Goal: Task Accomplishment & Management: Manage account settings

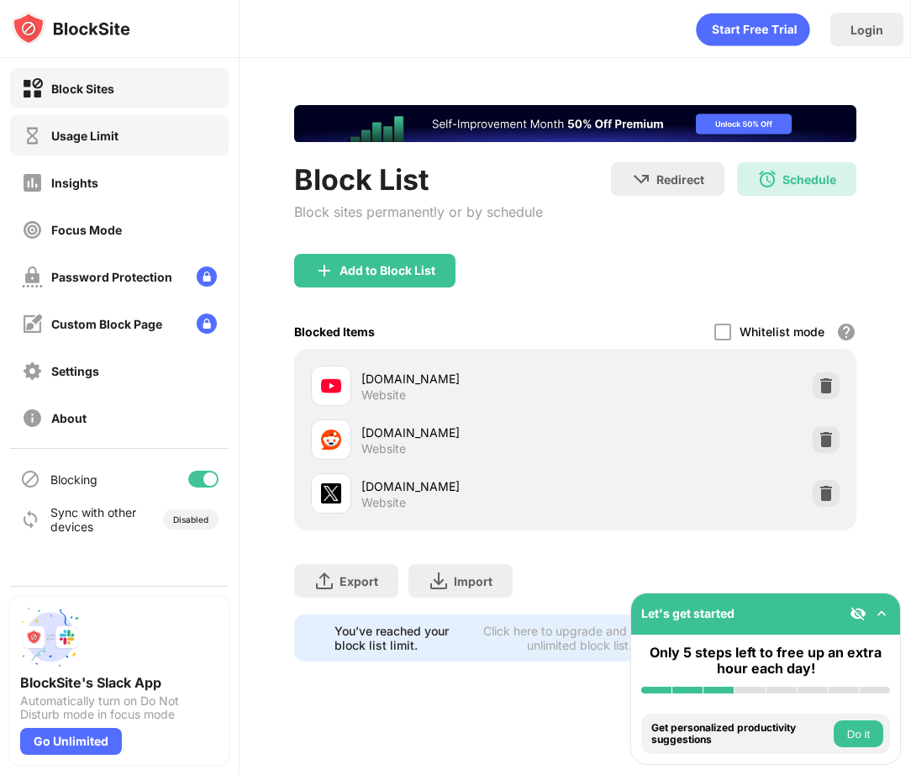
click at [53, 136] on div "Usage Limit" at bounding box center [84, 136] width 67 height 14
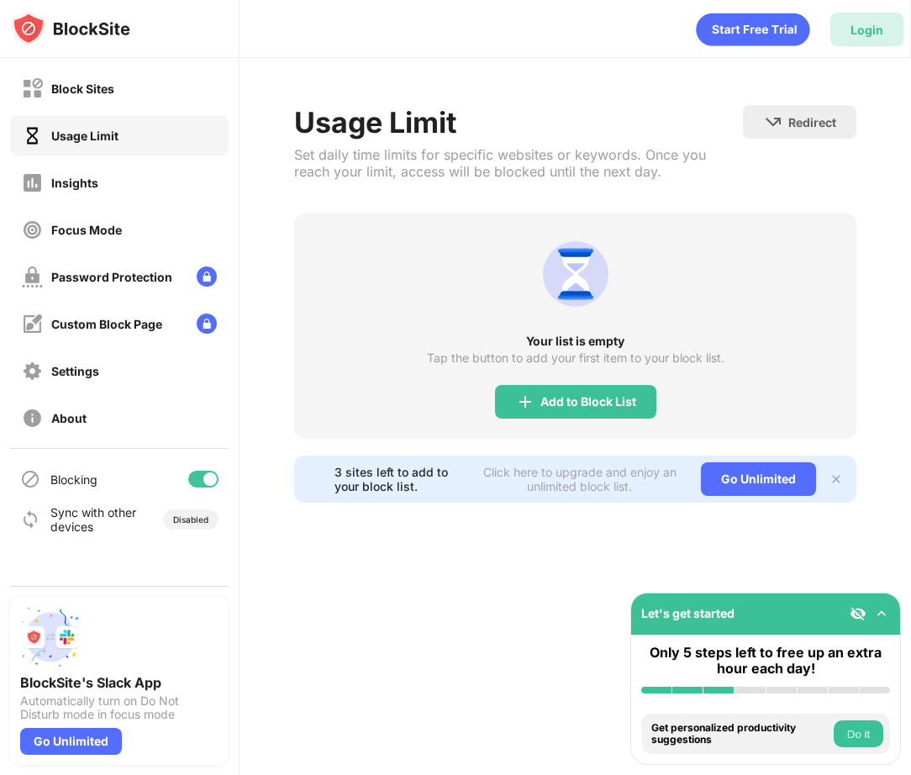
click at [860, 39] on div "Login" at bounding box center [866, 30] width 73 height 34
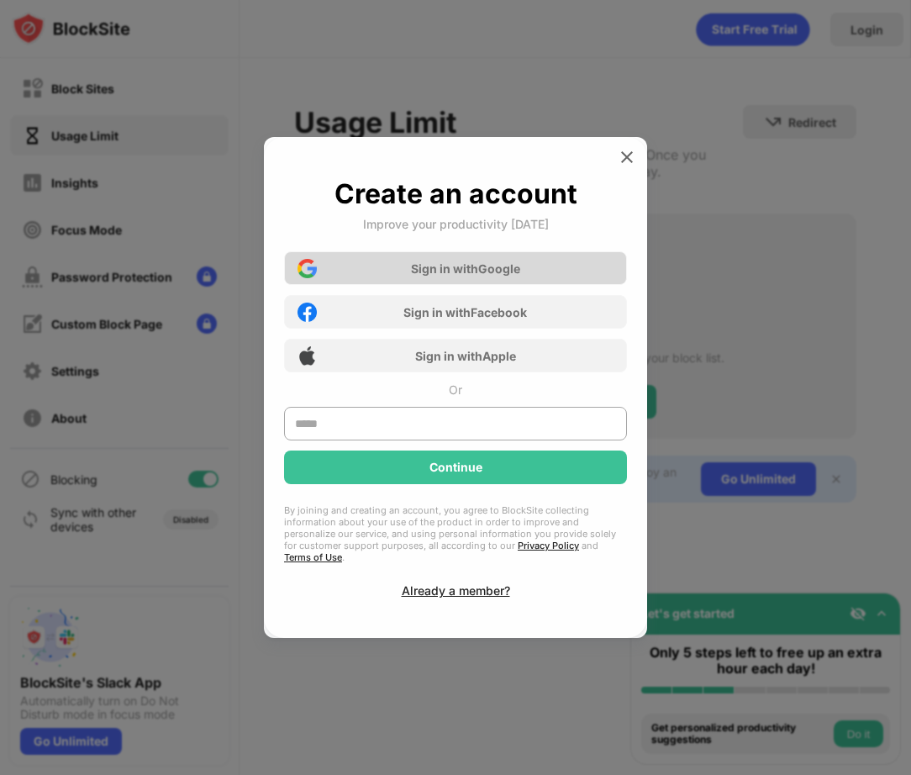
click at [479, 276] on div "Sign in with Google" at bounding box center [465, 268] width 109 height 14
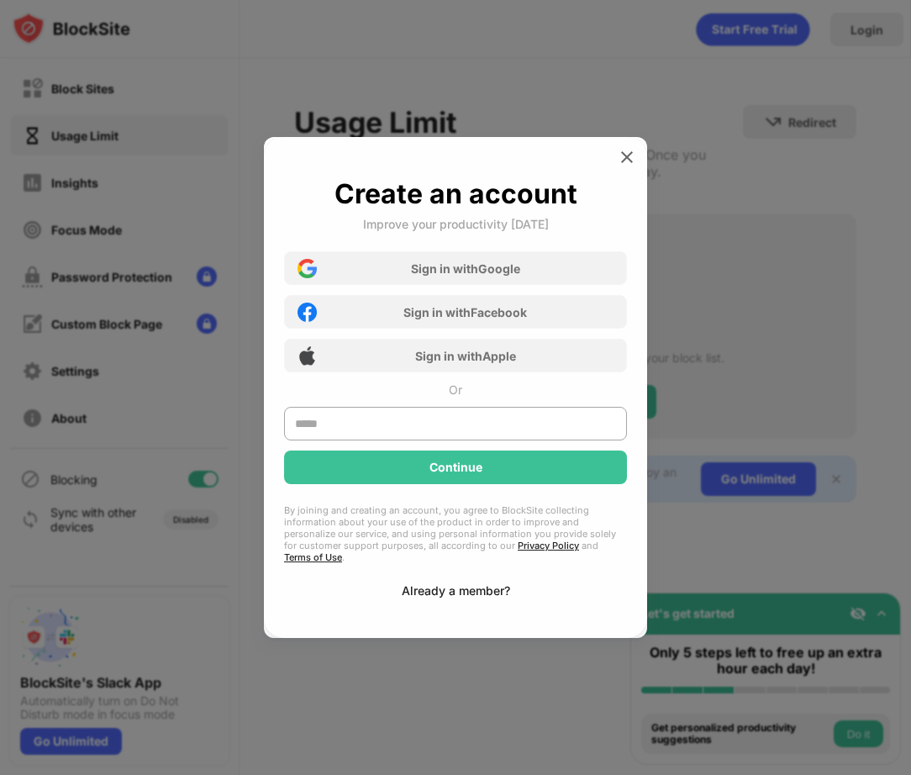
click at [423, 585] on div "Already a member?" at bounding box center [456, 590] width 108 height 14
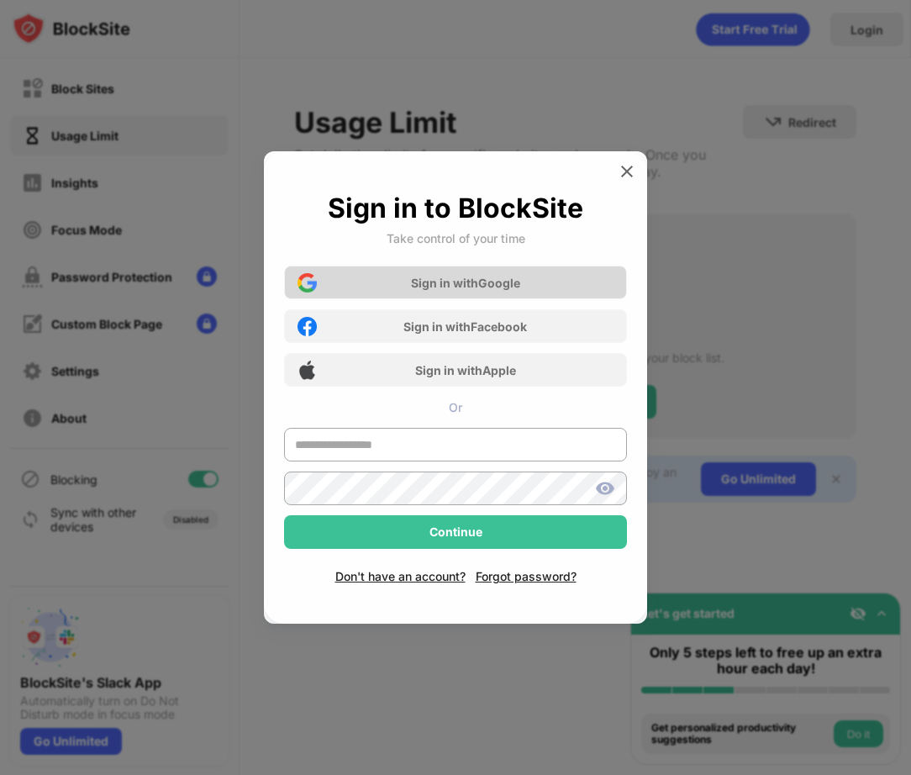
click at [396, 279] on div "Sign in with Google" at bounding box center [455, 283] width 343 height 34
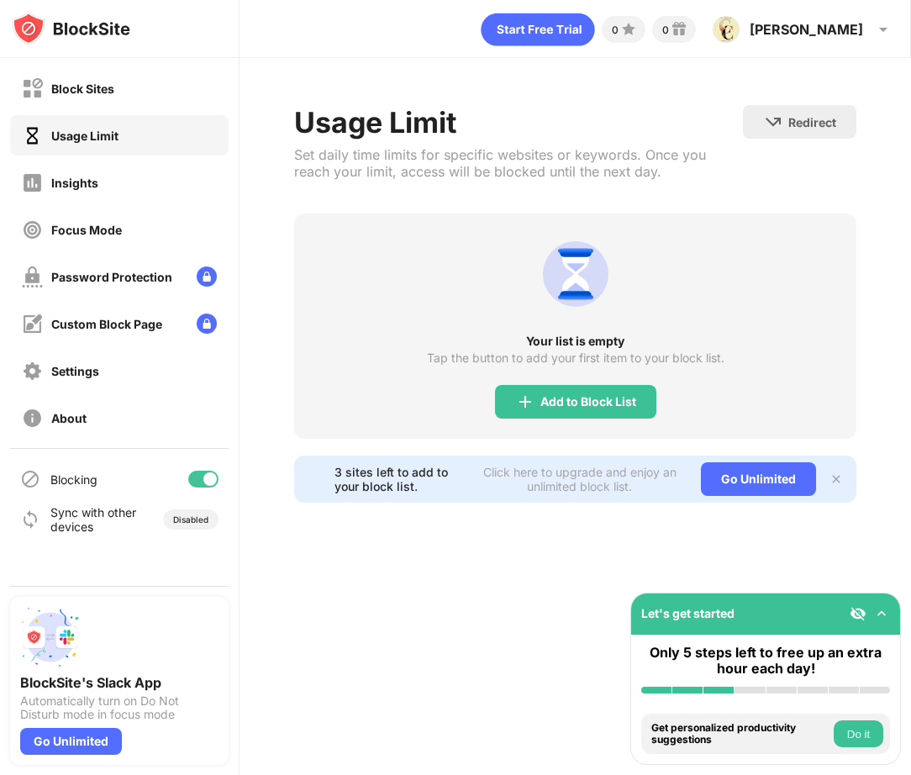
click at [482, 571] on div "0 0 [PERSON_NAME] View Account Insights Premium Rewards Settings Support Log Ou…" at bounding box center [574, 387] width 671 height 775
click at [886, 611] on img at bounding box center [881, 613] width 17 height 17
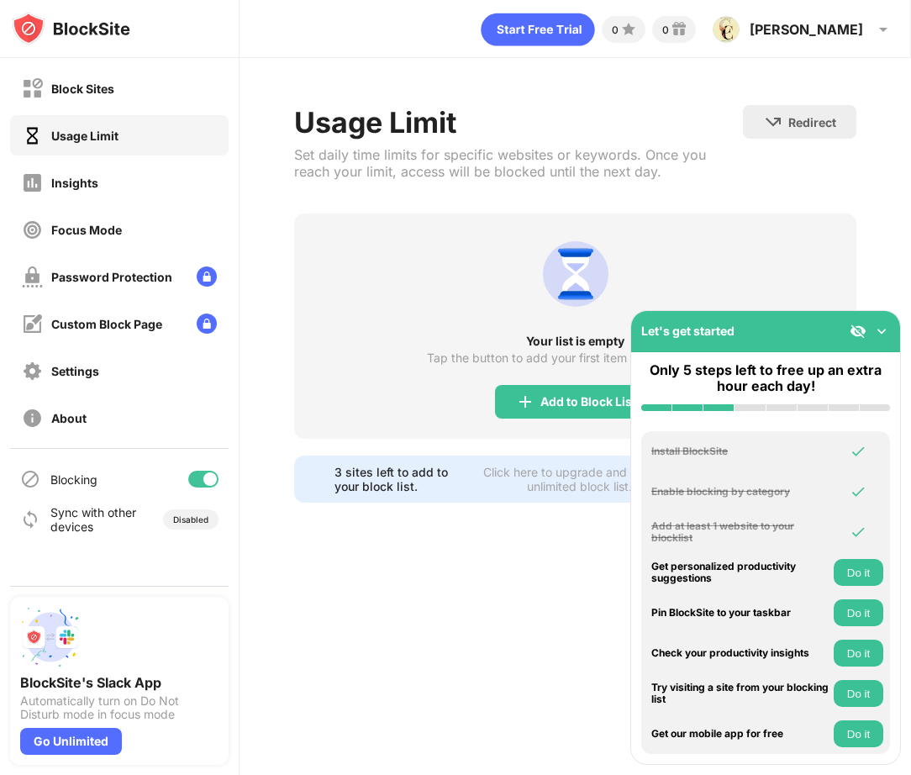
click at [878, 338] on img at bounding box center [881, 331] width 17 height 17
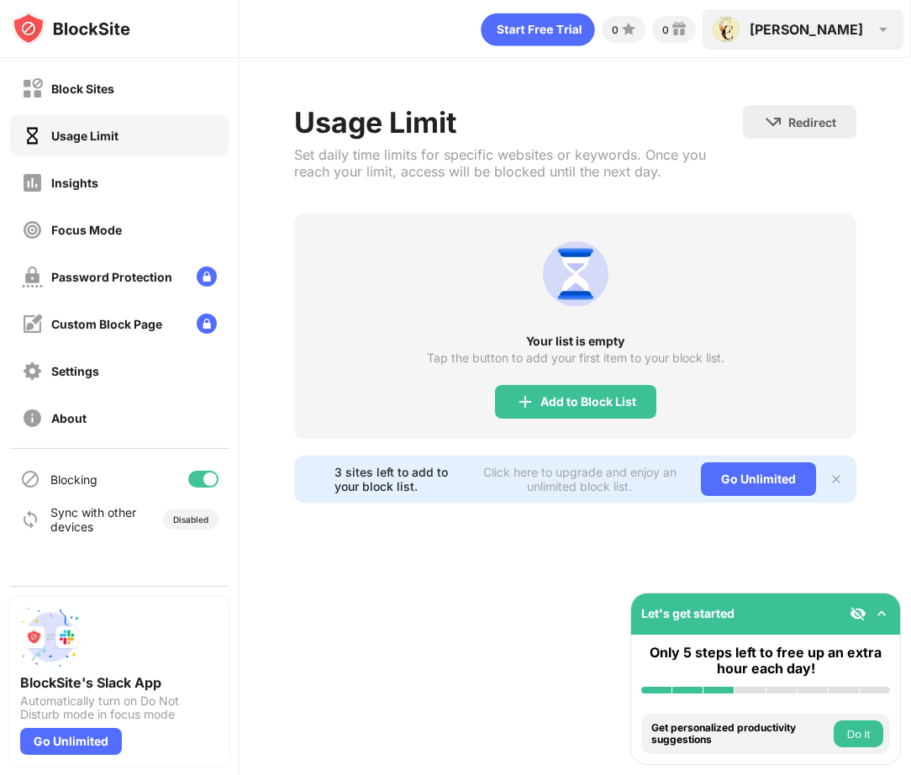
click at [873, 38] on img at bounding box center [883, 29] width 20 height 20
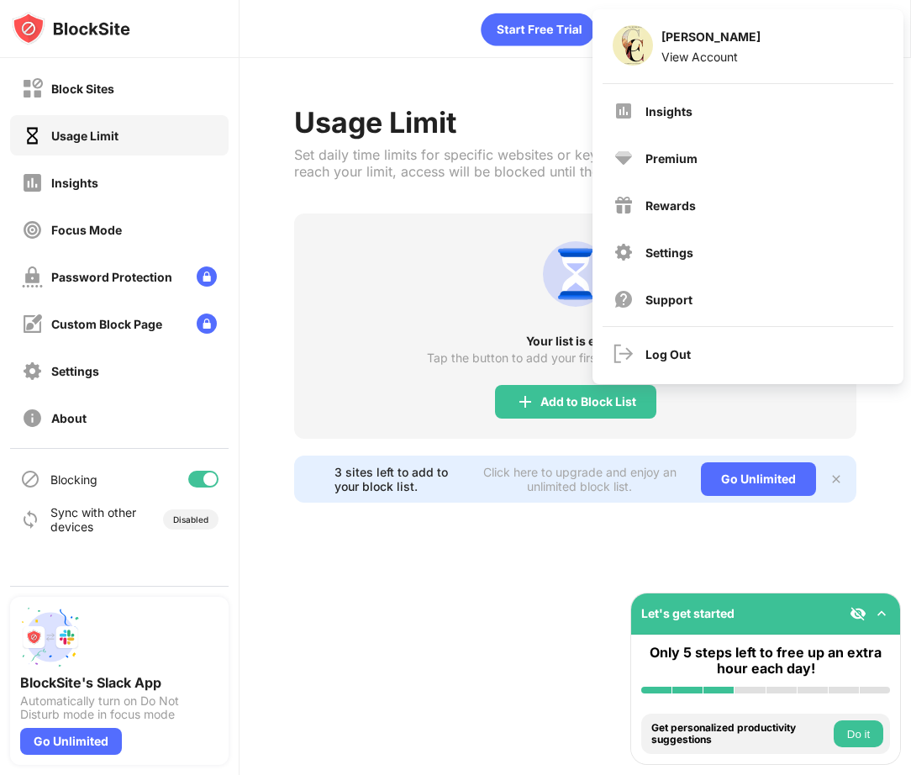
click at [873, 38] on div "[PERSON_NAME] View Account" at bounding box center [747, 46] width 291 height 54
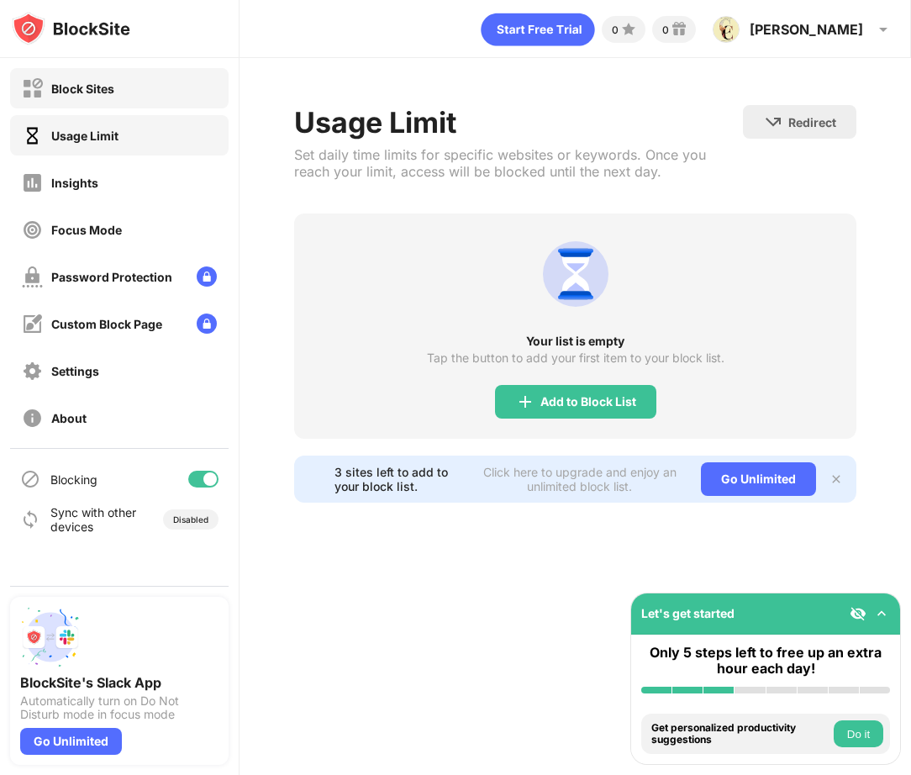
click at [104, 93] on div "Block Sites" at bounding box center [82, 89] width 63 height 14
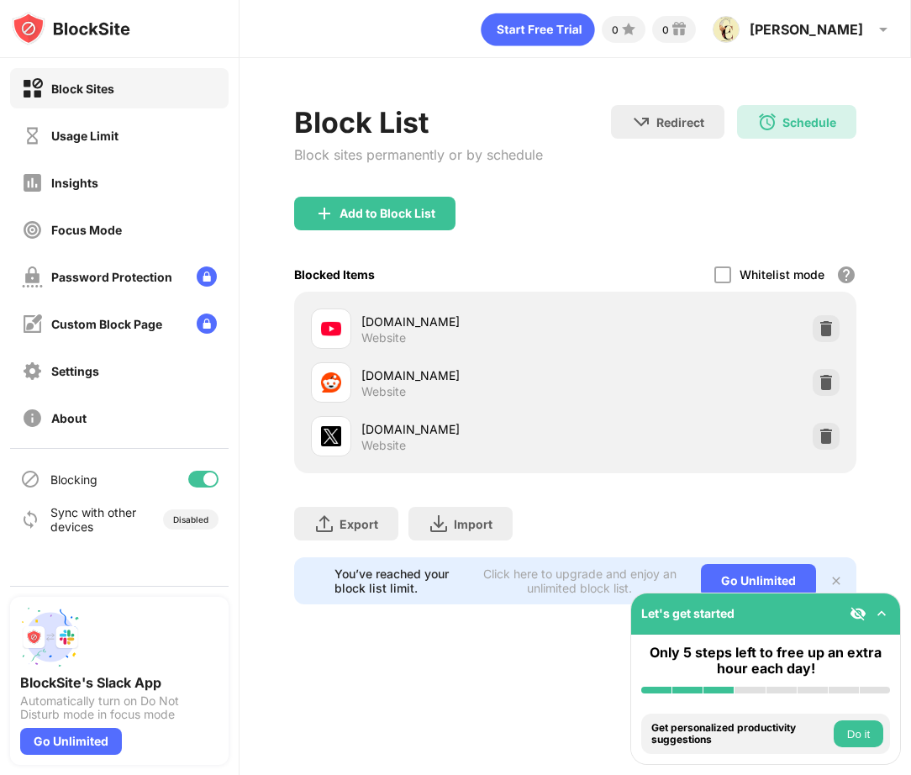
click at [549, 329] on div "[DOMAIN_NAME]" at bounding box center [467, 322] width 213 height 18
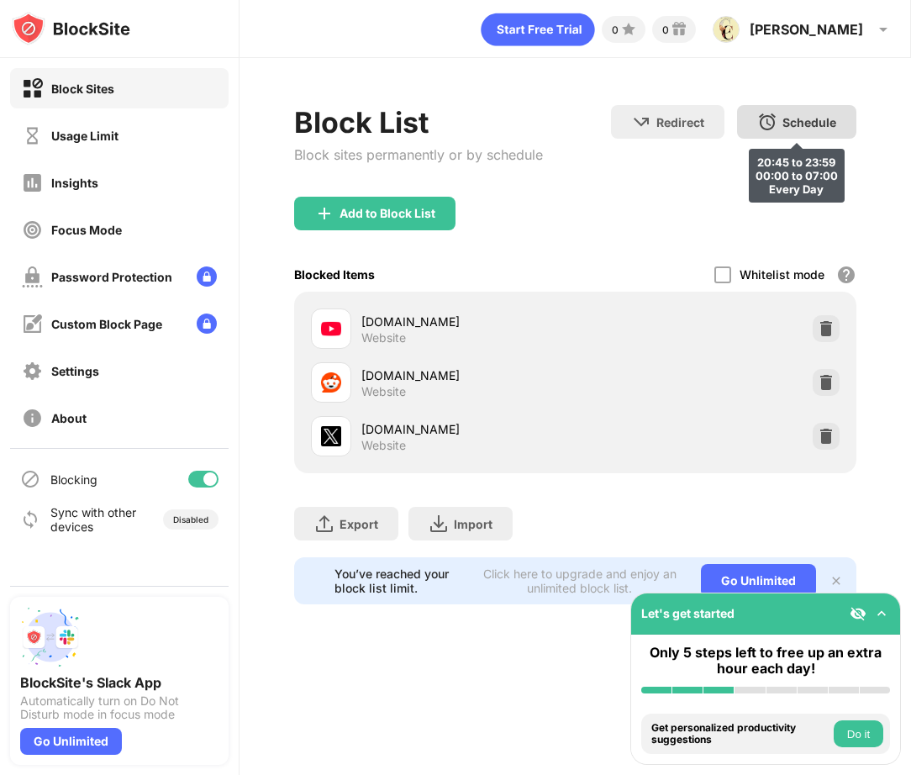
click at [775, 119] on img at bounding box center [767, 122] width 20 height 20
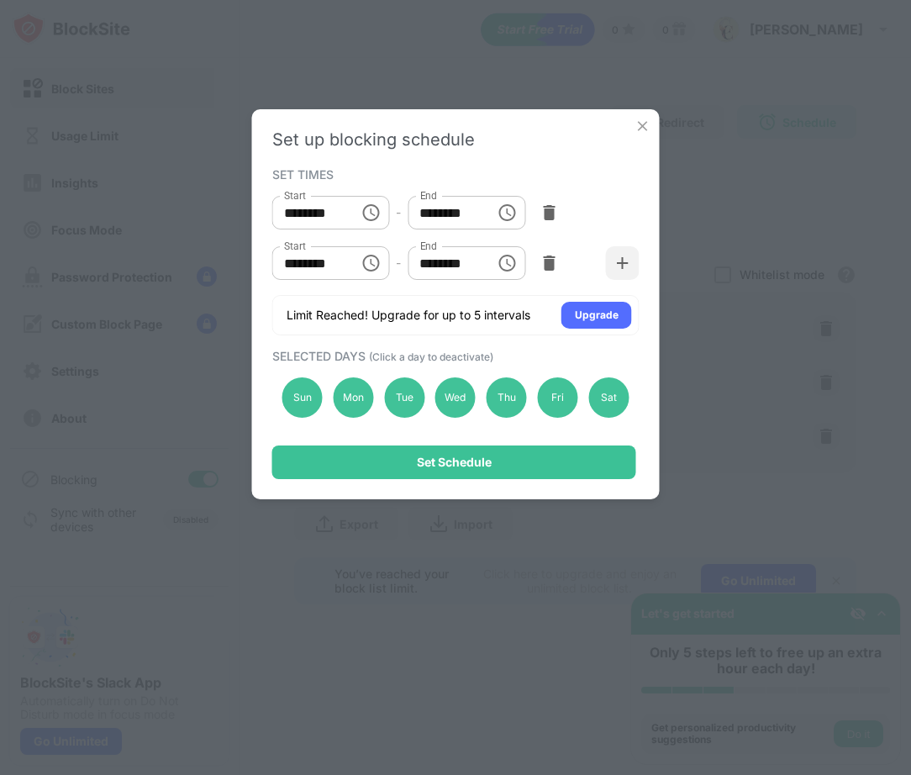
click at [309, 210] on input "********" at bounding box center [310, 213] width 76 height 34
click at [646, 126] on img at bounding box center [642, 126] width 17 height 17
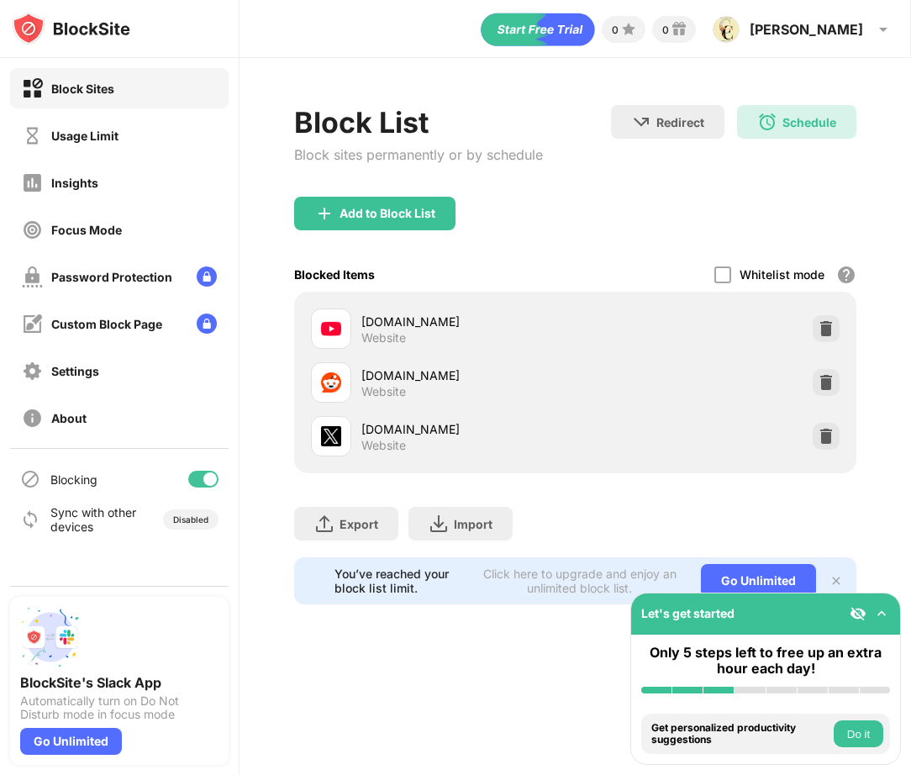
click at [573, 229] on div "Add to Block List" at bounding box center [575, 227] width 562 height 60
